Goal: Ask a question

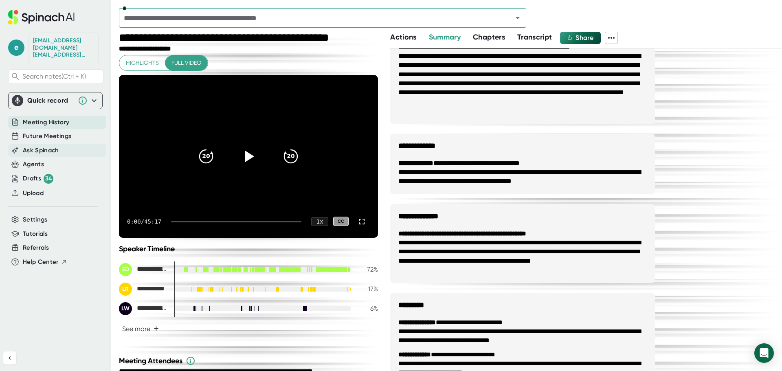
click at [39, 146] on span "Ask Spinach" at bounding box center [41, 150] width 36 height 9
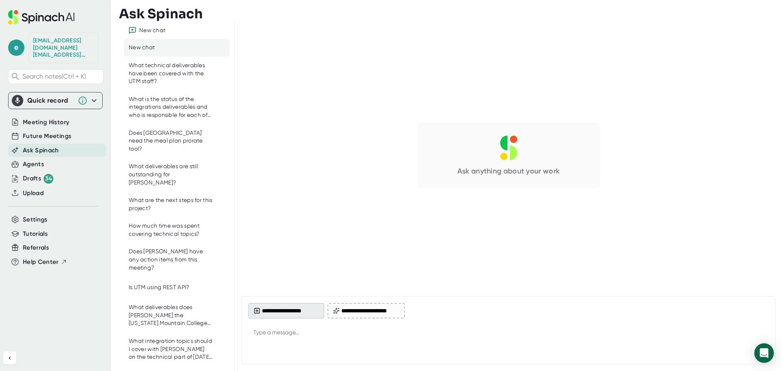
click at [295, 312] on button "**********" at bounding box center [287, 310] width 76 height 15
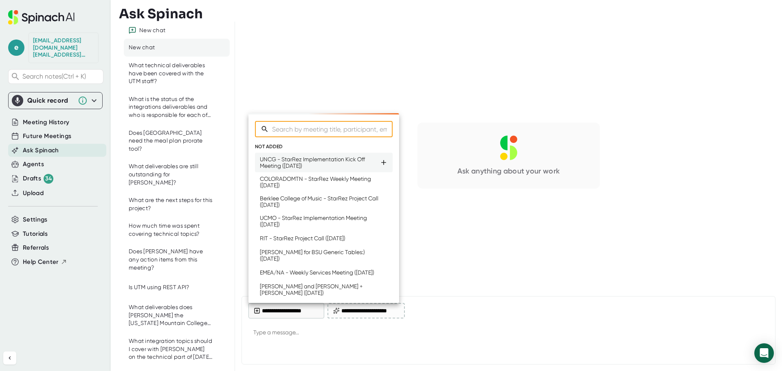
type textarea "x"
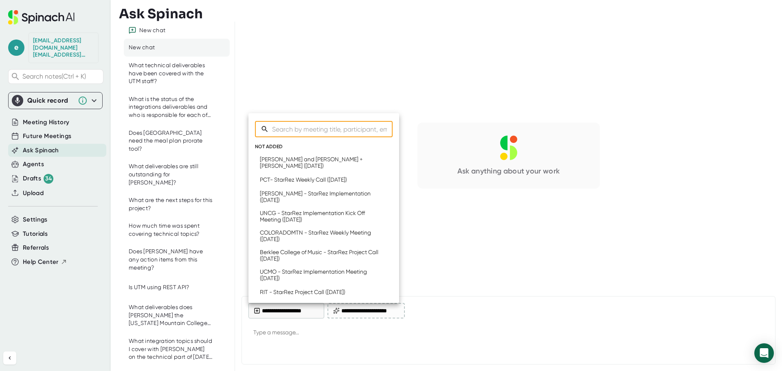
click at [310, 132] on input "Search meetings" at bounding box center [332, 129] width 121 height 16
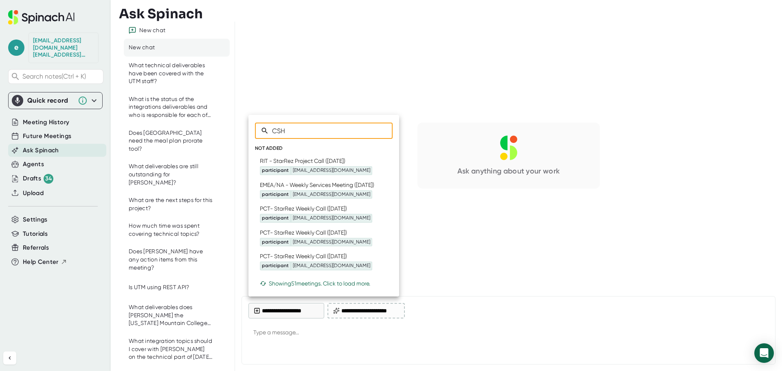
type input "CSHL"
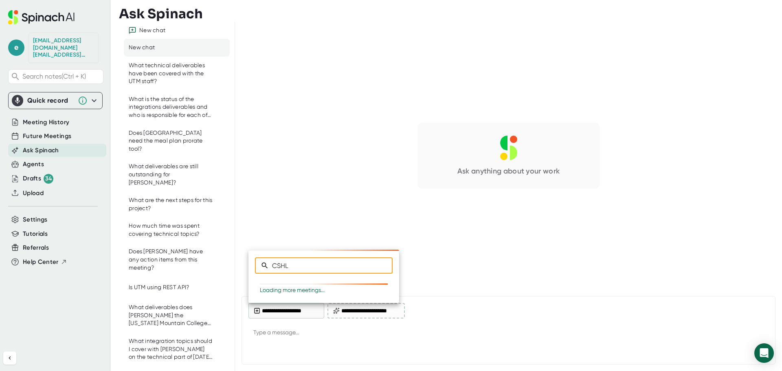
type textarea "x"
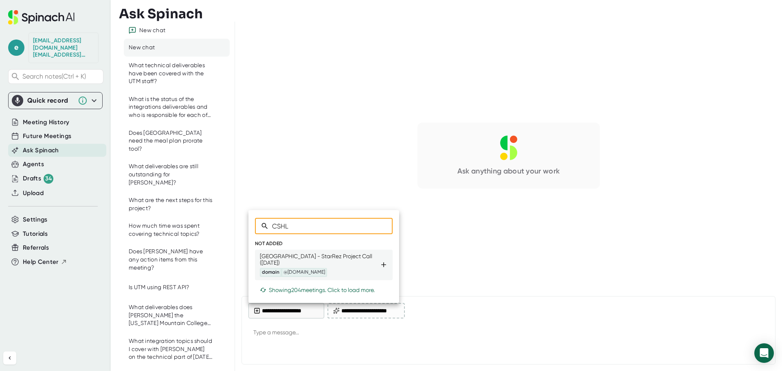
type input "CSHL"
click at [301, 264] on div "[GEOGRAPHIC_DATA] - StarRez Project Call ([DATE]) domain @[DOMAIN_NAME]" at bounding box center [320, 265] width 120 height 24
type textarea "x"
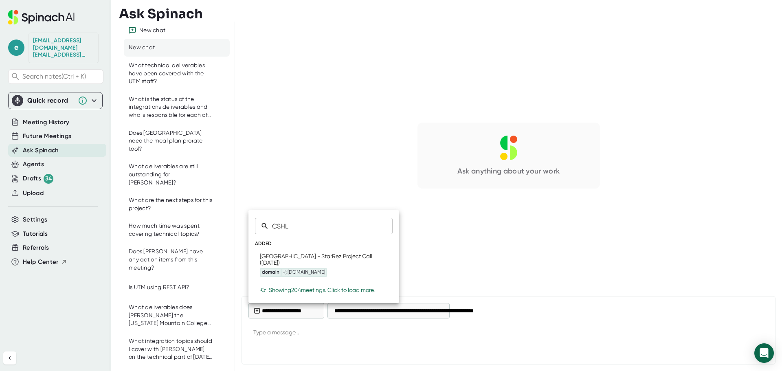
click at [312, 332] on div at bounding box center [391, 185] width 782 height 371
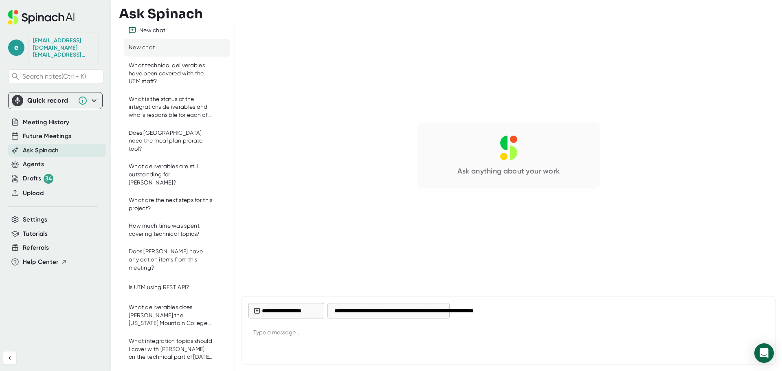
type textarea "x"
click at [310, 333] on textarea at bounding box center [509, 334] width 520 height 20
type textarea "W"
type textarea "x"
type textarea "Wh"
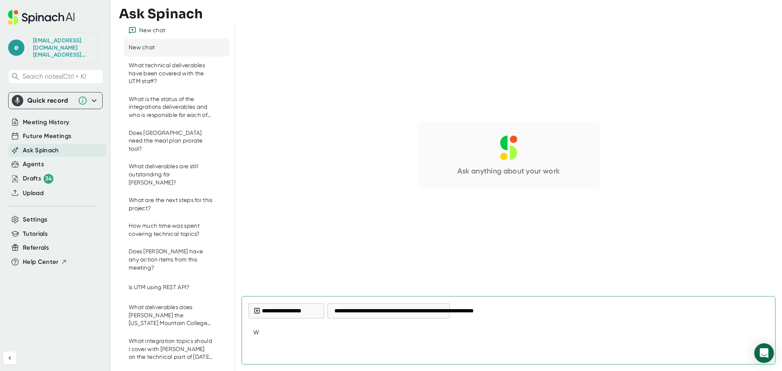
type textarea "x"
type textarea "Wha"
type textarea "x"
type textarea "What"
type textarea "x"
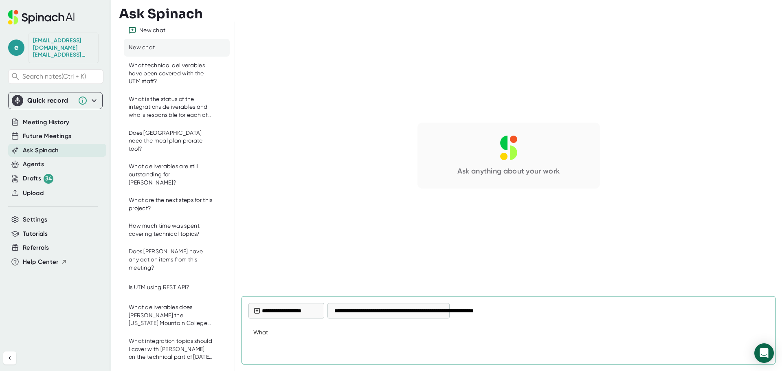
type textarea "What"
type textarea "x"
type textarea "What S"
type textarea "x"
type textarea "What SS"
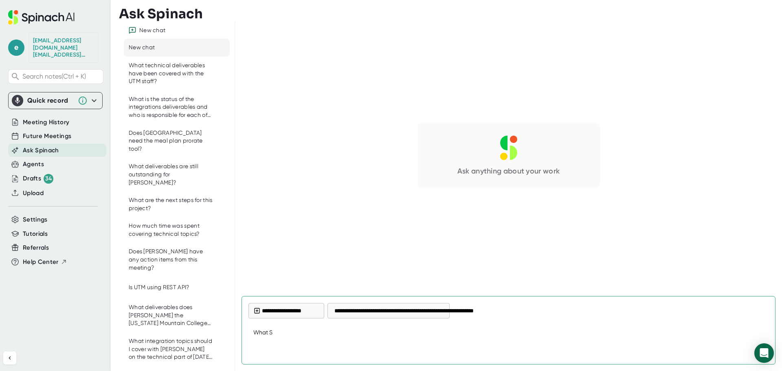
type textarea "x"
type textarea "What SSO"
type textarea "x"
type textarea "What SSO"
type textarea "x"
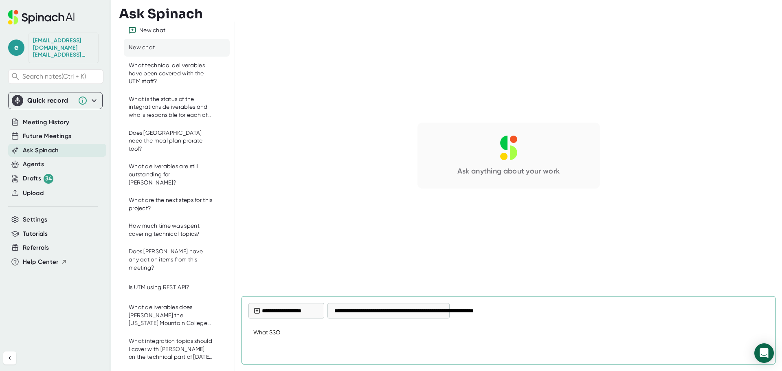
type textarea "What SSO p"
type textarea "x"
type textarea "What SSO pr"
type textarea "x"
type textarea "What SSO pro"
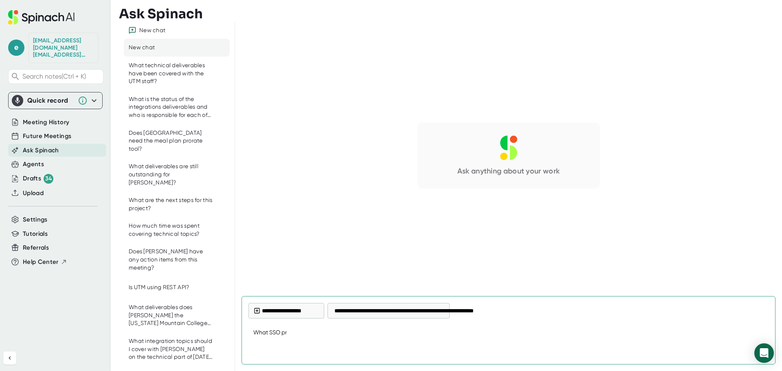
type textarea "x"
type textarea "What SSO prov"
type textarea "x"
type textarea "What SSO provi"
type textarea "x"
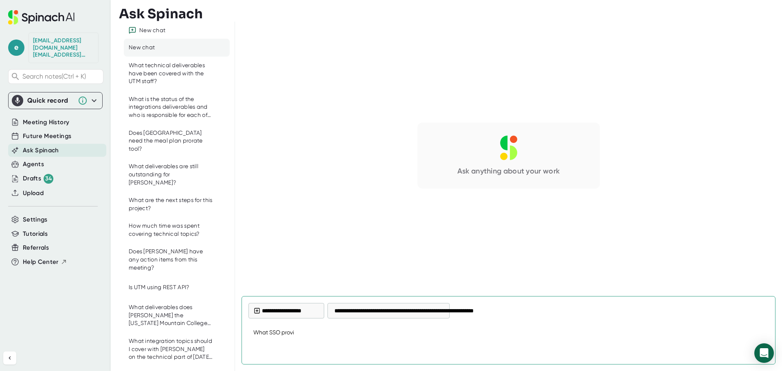
type textarea "What SSO provid"
type textarea "x"
type textarea "What SSO provide"
type textarea "x"
type textarea "What SSO provider"
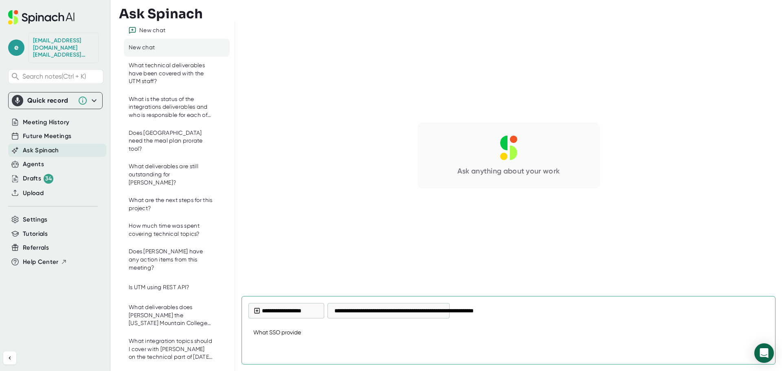
type textarea "x"
type textarea "What SSO provider"
type textarea "x"
type textarea "What SSO provider i"
type textarea "x"
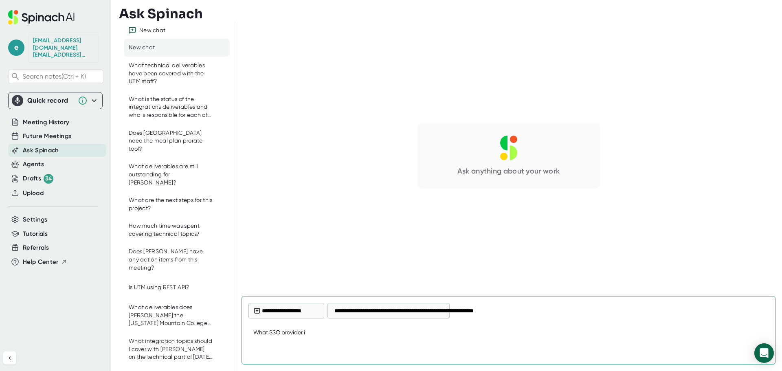
type textarea "What SSO provider is"
type textarea "x"
type textarea "What SSO provider is"
type textarea "x"
type textarea "What SSO provider is C"
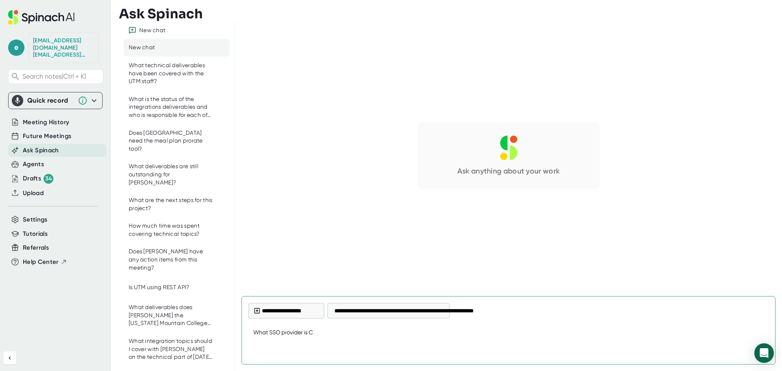
type textarea "x"
type textarea "What SSO provider is CS"
type textarea "x"
type textarea "What SSO provider is C"
type textarea "x"
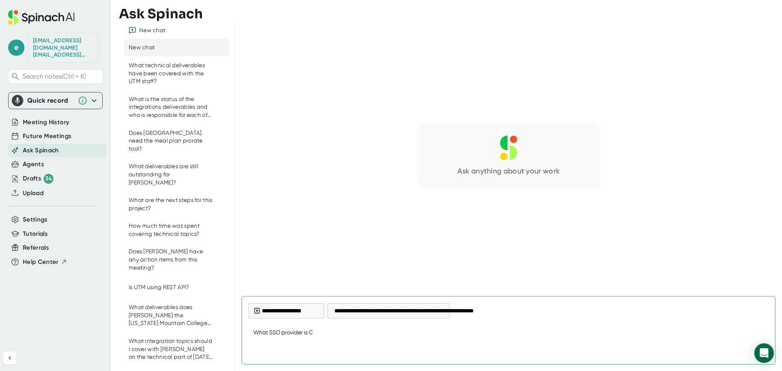
type textarea "What SSO provider is CH"
type textarea "x"
type textarea "What SSO provider is CHS"
type textarea "x"
type textarea "What SSO provider is CHSL"
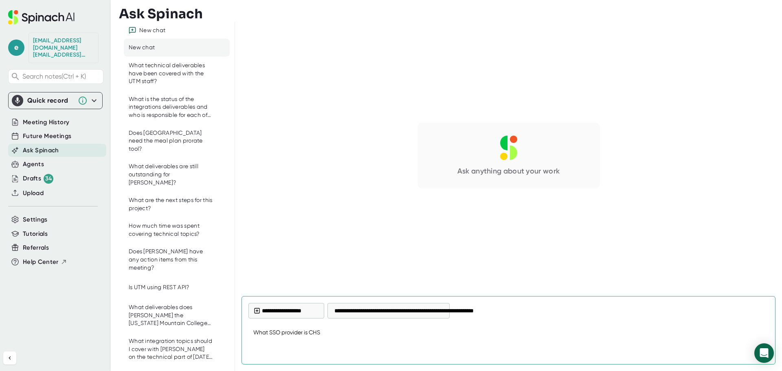
type textarea "x"
type textarea "What SSO provider is CHSL"
type textarea "x"
type textarea "What SSO provider is CHSL u"
type textarea "x"
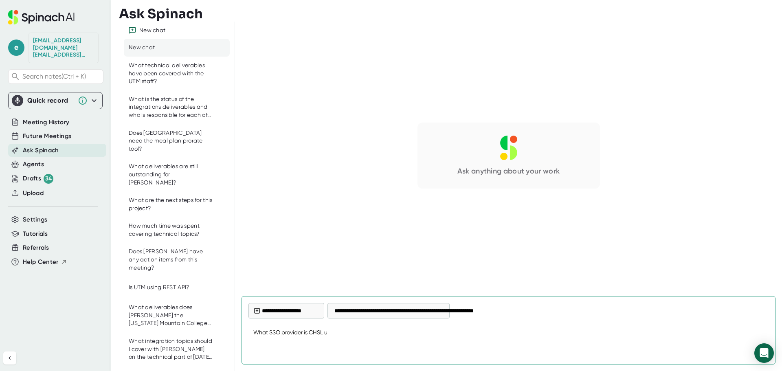
type textarea "What SSO provider is CHSL us"
type textarea "x"
type textarea "What SSO provider is CHSL usi"
type textarea "x"
type textarea "What SSO provider is CHSL usin"
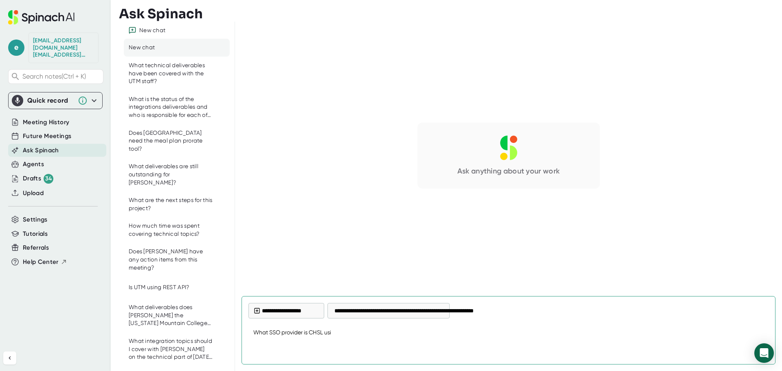
type textarea "x"
type textarea "What SSO provider is CHSL using"
type textarea "x"
type textarea "What SSO provider is CHSL using?"
type textarea "x"
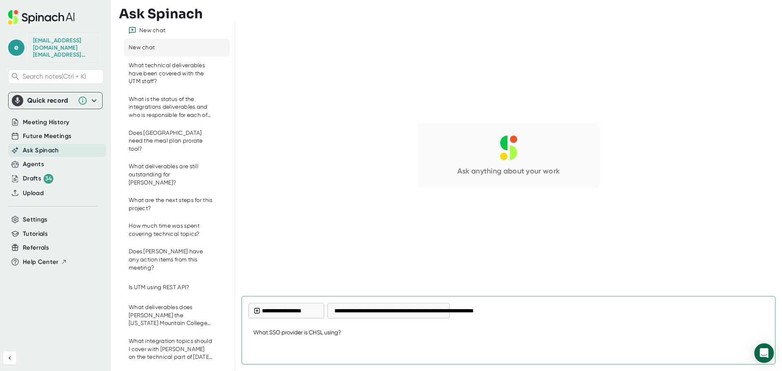
type textarea "What SSO provider is CHSL using?"
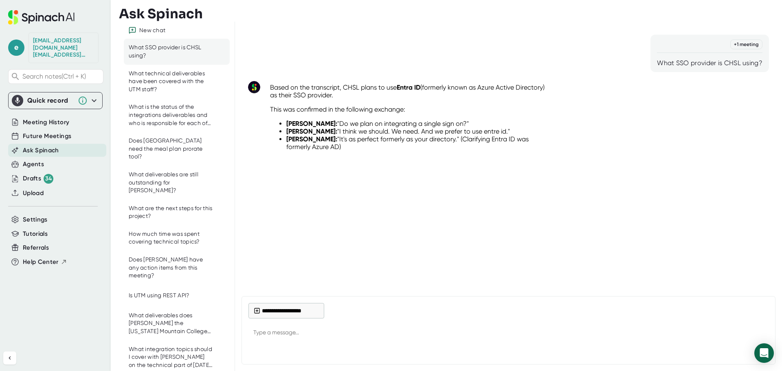
type textarea "x"
